Goal: Transaction & Acquisition: Purchase product/service

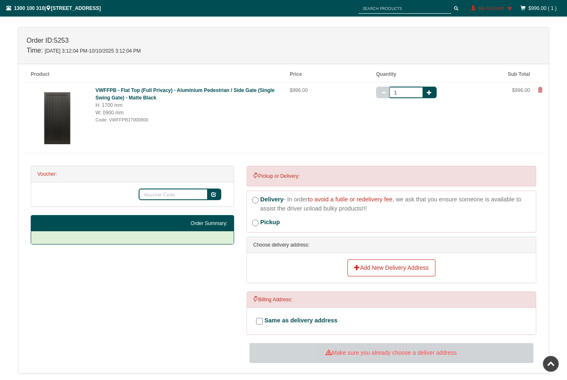
scroll to position [121, 0]
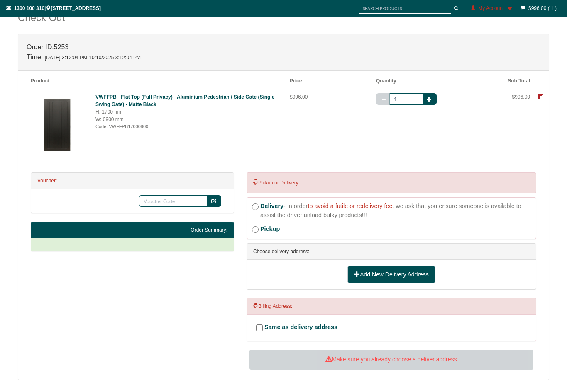
click at [384, 274] on link "Add New Delivery Address" at bounding box center [391, 274] width 88 height 17
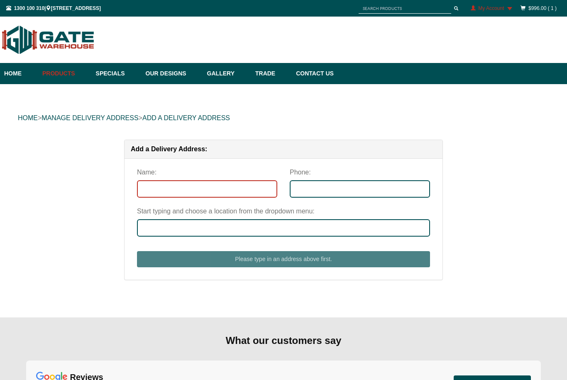
click at [251, 197] on input "Name:" at bounding box center [207, 188] width 140 height 17
type input "Madison Morahan"
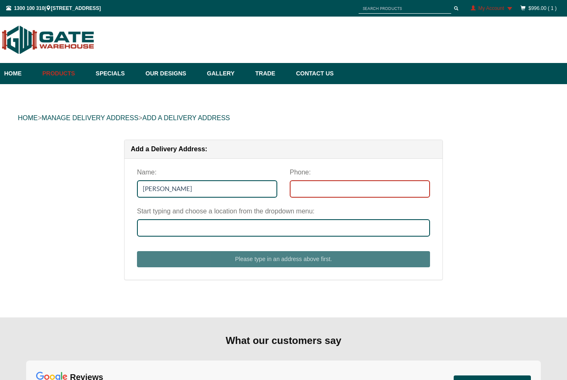
click at [376, 188] on input "Phone:" at bounding box center [360, 188] width 140 height 17
type input "0422492275"
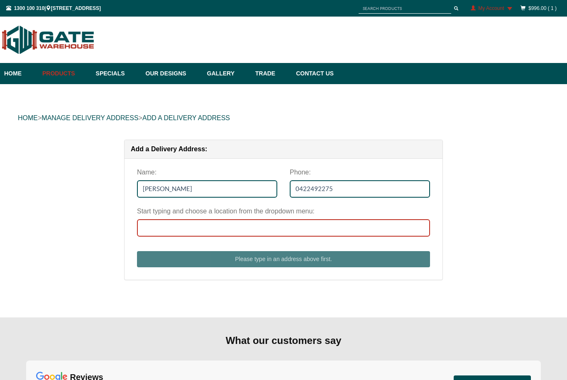
click at [262, 227] on input "Start typing and choose a location from the dropdown menu:" at bounding box center [283, 227] width 293 height 17
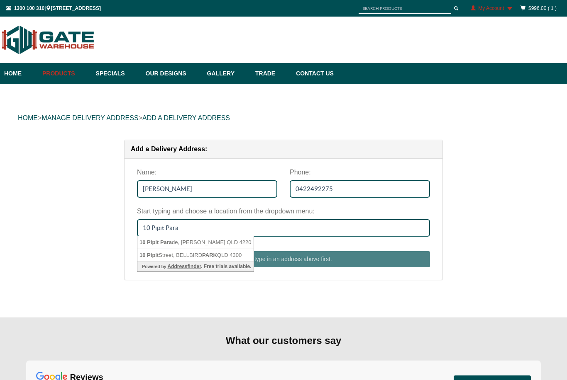
click at [198, 243] on li "10 Pipit Para de, BURLEIGH WATERS QLD 4220" at bounding box center [195, 242] width 116 height 13
type input "10 Pipit Parade, BURLEIGH WATERS QLD 4220"
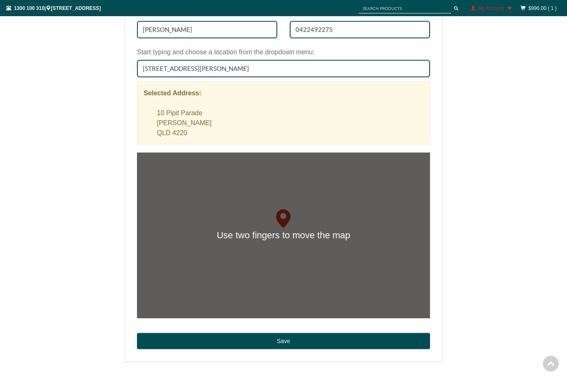
scroll to position [167, 0]
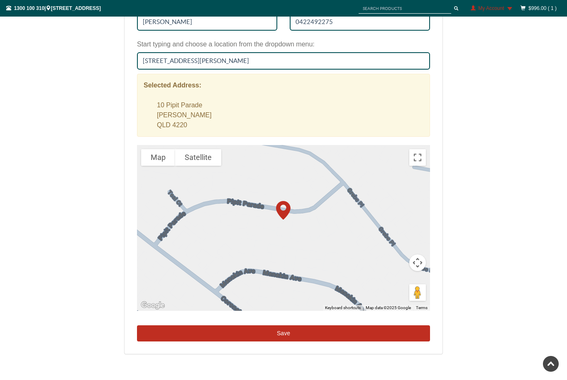
click at [301, 336] on button "Save" at bounding box center [283, 334] width 293 height 17
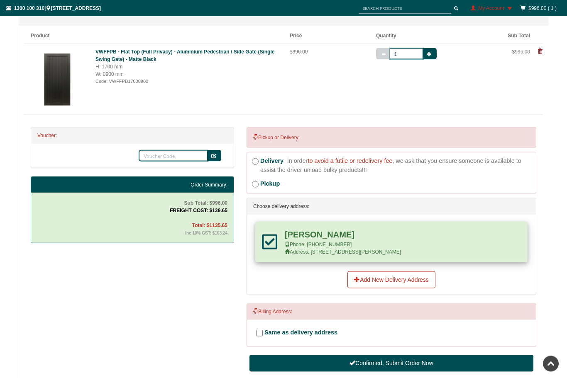
scroll to position [167, 0]
